Goal: Transaction & Acquisition: Purchase product/service

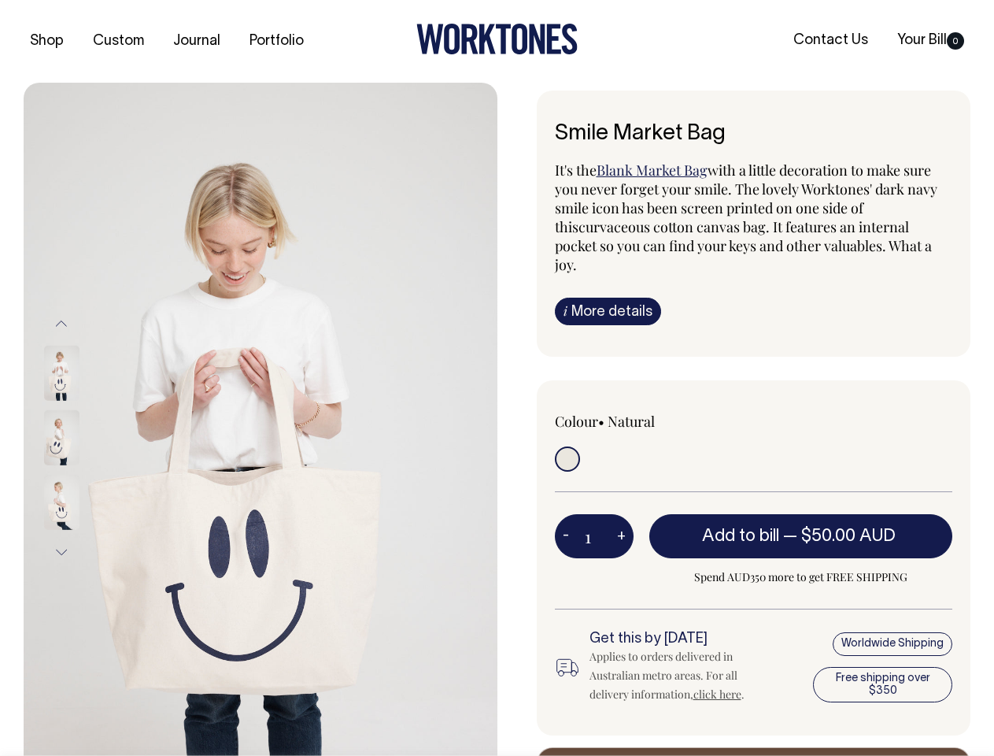
click at [261, 419] on img at bounding box center [261, 438] width 474 height 710
click at [83, 437] on div at bounding box center [82, 437] width 79 height 65
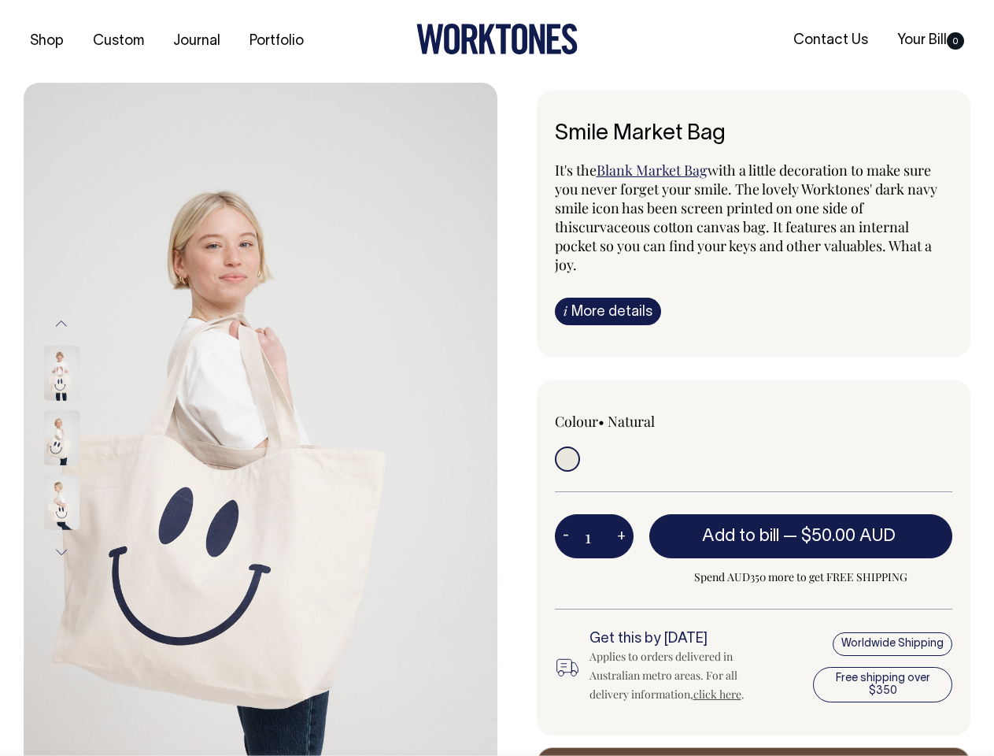
click at [61, 323] on button "Previous" at bounding box center [62, 322] width 24 height 35
click at [83, 470] on div at bounding box center [82, 502] width 79 height 65
click at [61, 552] on button "Next" at bounding box center [62, 551] width 24 height 35
click at [566, 520] on button "-" at bounding box center [566, 535] width 22 height 31
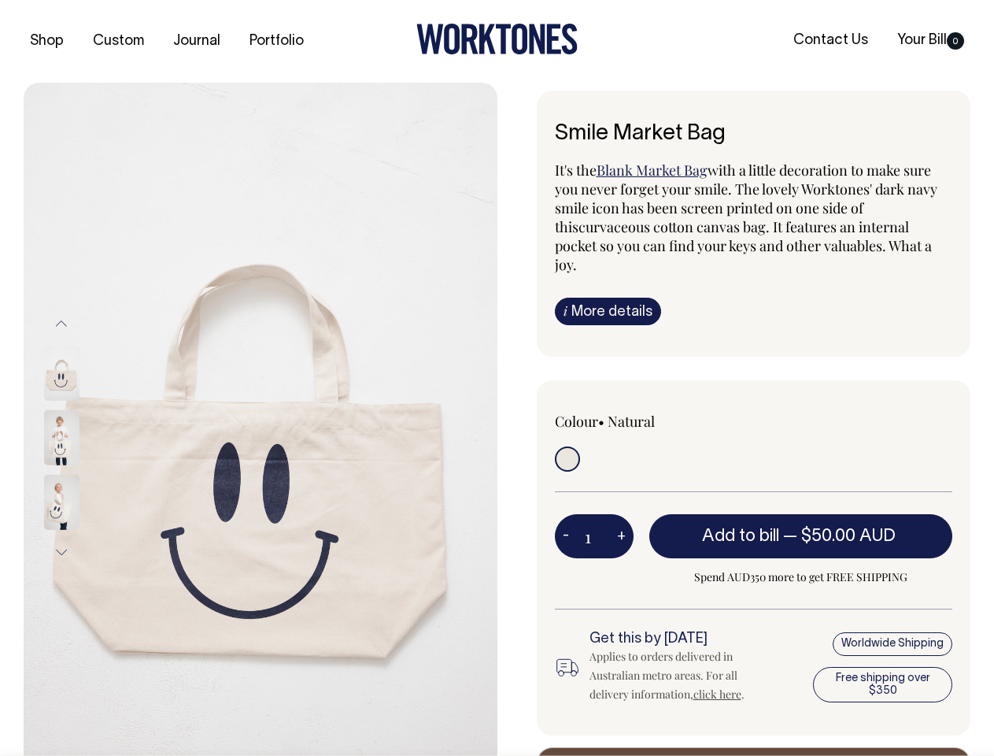
click at [621, 520] on button "+" at bounding box center [621, 535] width 24 height 31
type input "2"
click at [801, 528] on span "— $50.00 AUD" at bounding box center [841, 536] width 116 height 16
